Goal: Check status: Check status

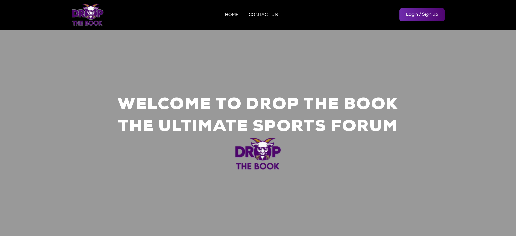
click at [403, 13] on link "Login / Sign up" at bounding box center [421, 14] width 45 height 13
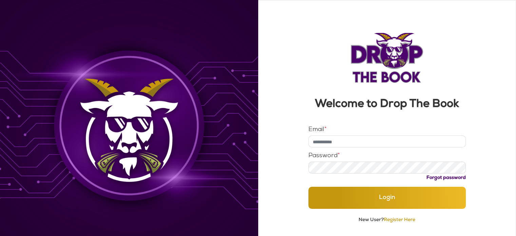
click at [322, 137] on input "Email *" at bounding box center [386, 141] width 157 height 12
type input "**********"
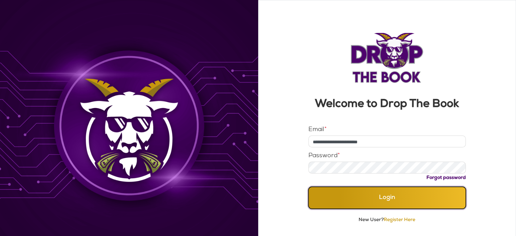
click at [369, 195] on button "Login" at bounding box center [386, 198] width 157 height 22
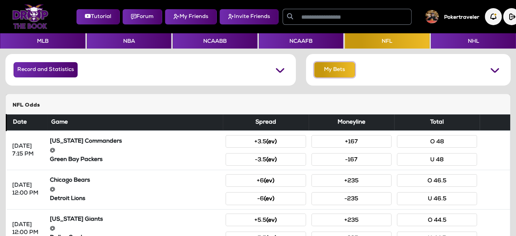
click at [341, 70] on button "My Bets" at bounding box center [334, 69] width 41 height 15
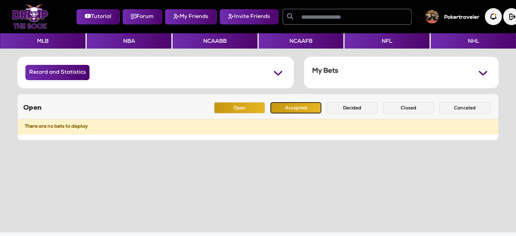
click at [301, 108] on button "Accepted" at bounding box center [295, 107] width 51 height 11
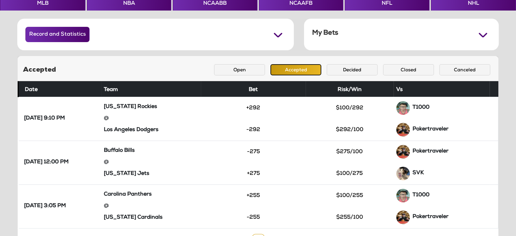
scroll to position [42, 0]
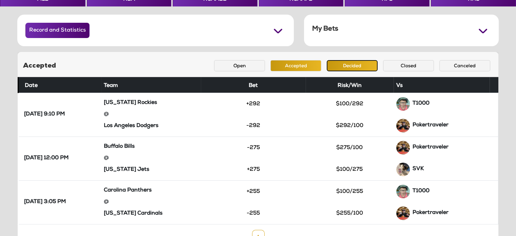
click at [365, 66] on button "Decided" at bounding box center [352, 65] width 51 height 11
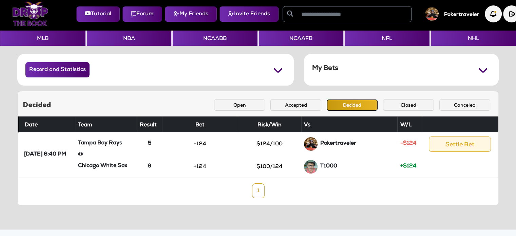
scroll to position [0, 0]
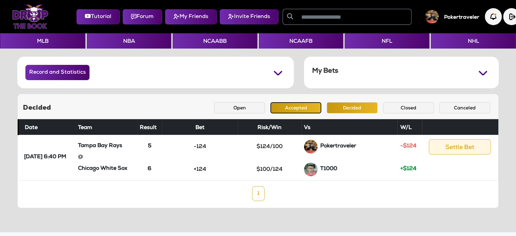
click at [300, 107] on button "Accepted" at bounding box center [295, 107] width 51 height 11
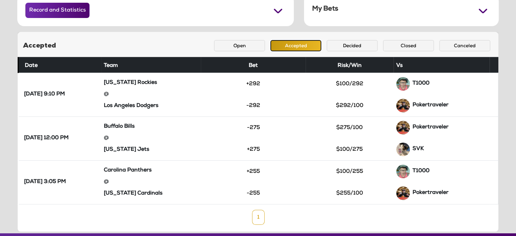
scroll to position [59, 0]
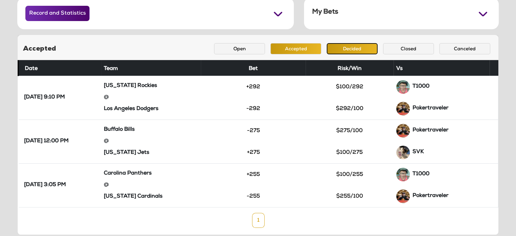
click at [348, 53] on button "Decided" at bounding box center [352, 48] width 51 height 11
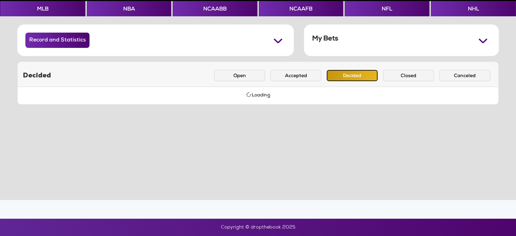
scroll to position [32, 0]
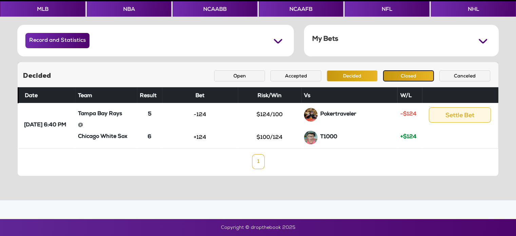
click at [402, 75] on button "Closed" at bounding box center [408, 75] width 51 height 11
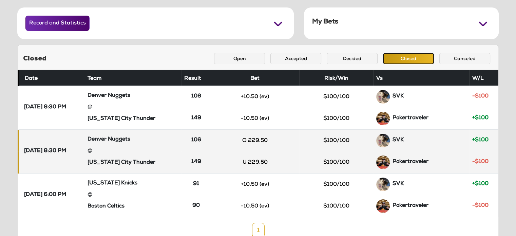
scroll to position [50, 0]
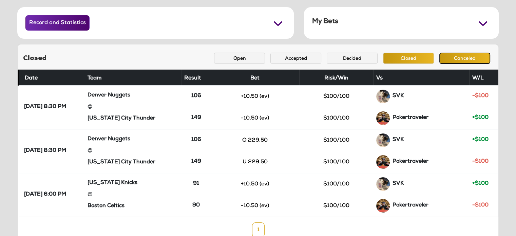
click at [459, 58] on button "Canceled" at bounding box center [464, 58] width 51 height 11
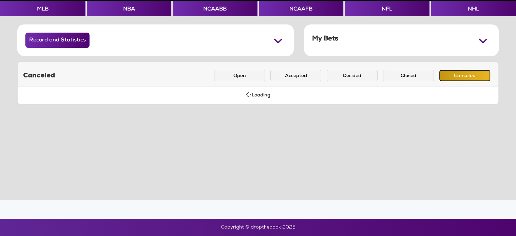
scroll to position [32, 0]
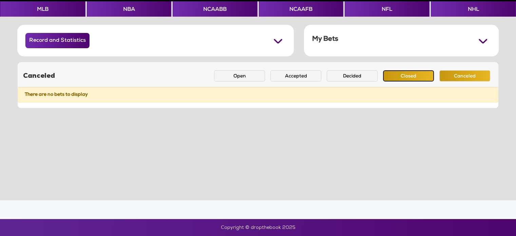
click at [399, 76] on button "Closed" at bounding box center [408, 75] width 51 height 11
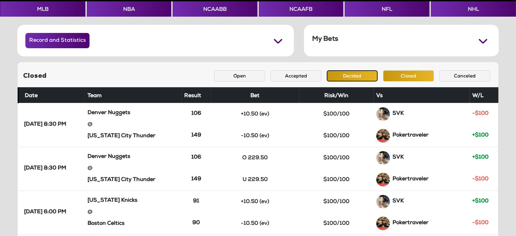
click at [363, 73] on button "Decided" at bounding box center [352, 75] width 51 height 11
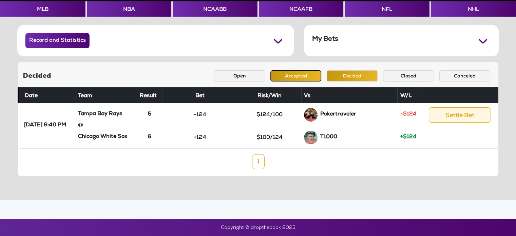
click at [292, 77] on button "Accepted" at bounding box center [295, 75] width 51 height 11
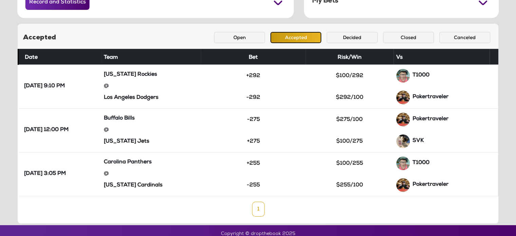
scroll to position [76, 0]
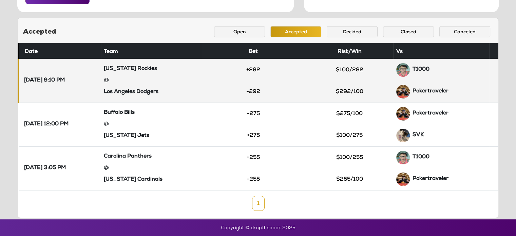
click at [423, 68] on strong "T1000" at bounding box center [421, 69] width 17 height 5
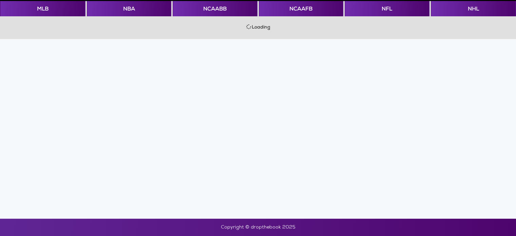
scroll to position [32, 0]
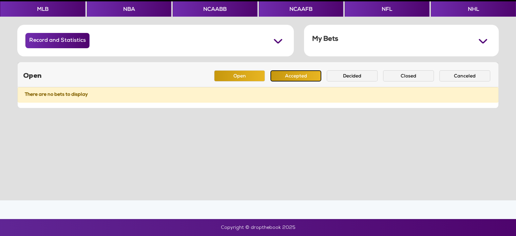
click at [282, 77] on button "Accepted" at bounding box center [295, 75] width 51 height 11
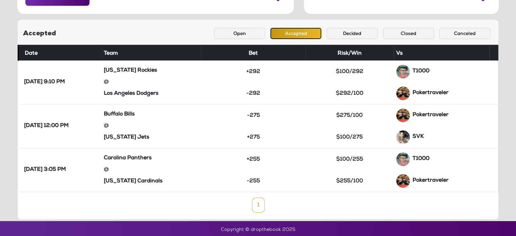
scroll to position [76, 0]
